Goal: Navigation & Orientation: Find specific page/section

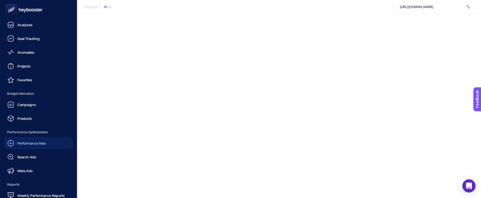
click at [31, 148] on link "Performance Max" at bounding box center [38, 143] width 68 height 11
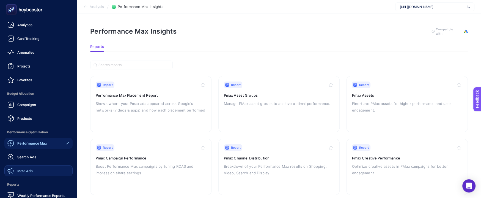
click at [26, 170] on span "Meta Ads" at bounding box center [24, 170] width 15 height 4
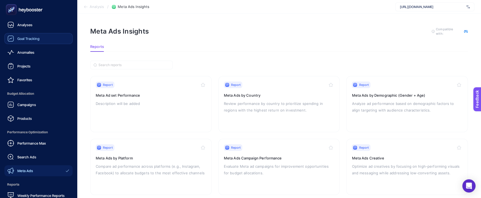
click at [23, 40] on span "Goal Tracking" at bounding box center [28, 38] width 22 height 4
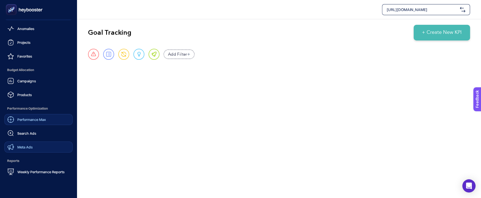
scroll to position [28, 0]
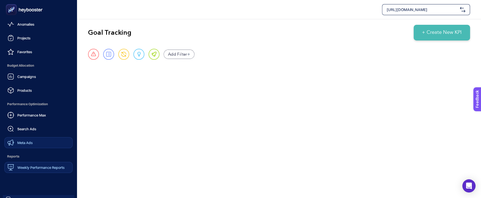
click at [26, 162] on link "Weekly Performance Reports" at bounding box center [38, 167] width 68 height 11
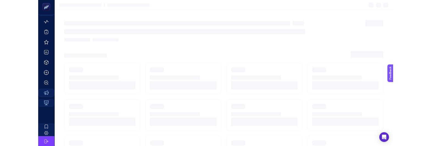
scroll to position [23, 0]
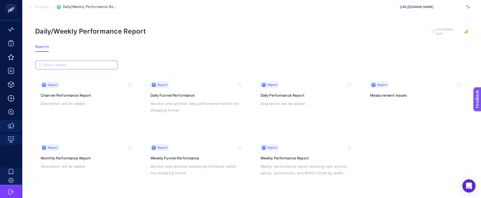
click at [93, 63] on input "Search" at bounding box center [78, 65] width 71 height 4
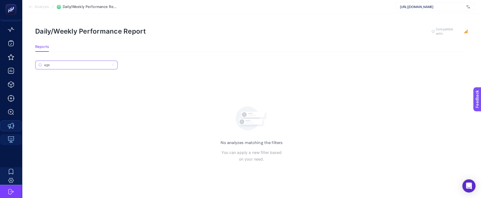
type input "age"
click at [436, 6] on span "[URL][DOMAIN_NAME]" at bounding box center [432, 7] width 64 height 4
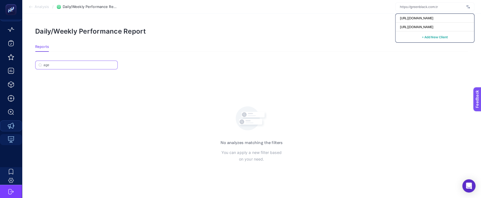
click at [92, 64] on input "age" at bounding box center [78, 65] width 71 height 4
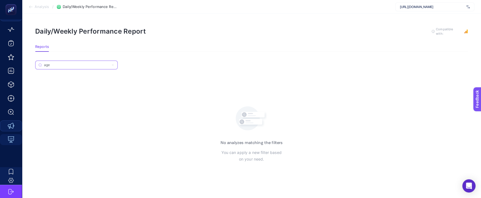
click at [92, 64] on input "age" at bounding box center [76, 65] width 65 height 4
type input "a"
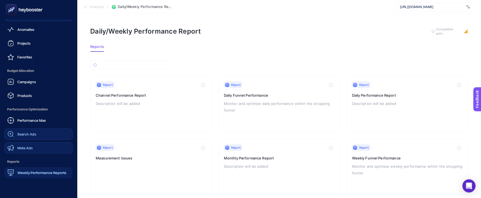
click at [27, 135] on span "Search Ads" at bounding box center [26, 134] width 19 height 4
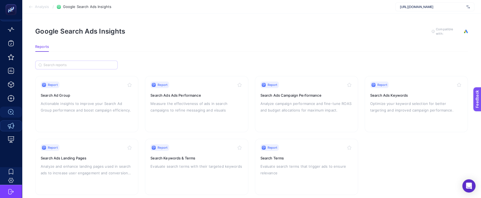
click at [95, 61] on label at bounding box center [76, 65] width 83 height 9
click at [95, 63] on input "Search" at bounding box center [78, 65] width 71 height 4
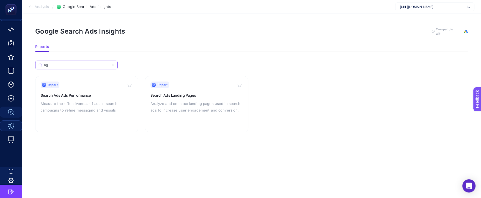
type input "a"
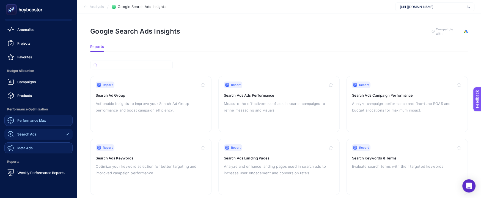
click at [28, 118] on span "Performance Max" at bounding box center [31, 120] width 29 height 4
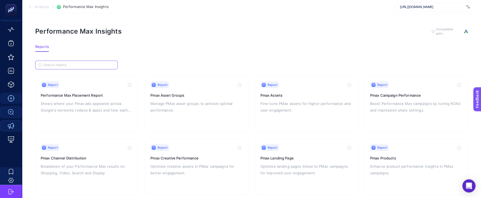
click at [72, 65] on input "Search" at bounding box center [78, 65] width 71 height 4
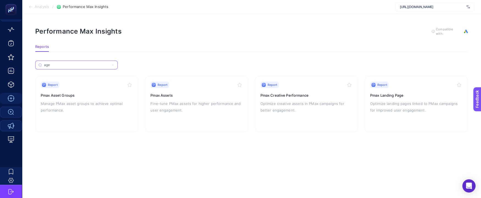
type input "age"
click at [69, 65] on input "age" at bounding box center [76, 65] width 65 height 4
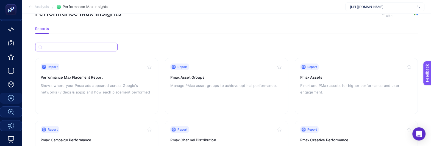
scroll to position [22, 0]
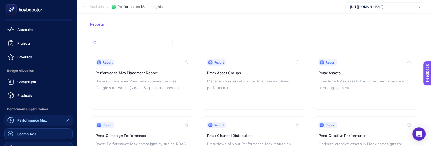
click at [23, 8] on icon at bounding box center [24, 9] width 40 height 11
